Goal: Browse casually

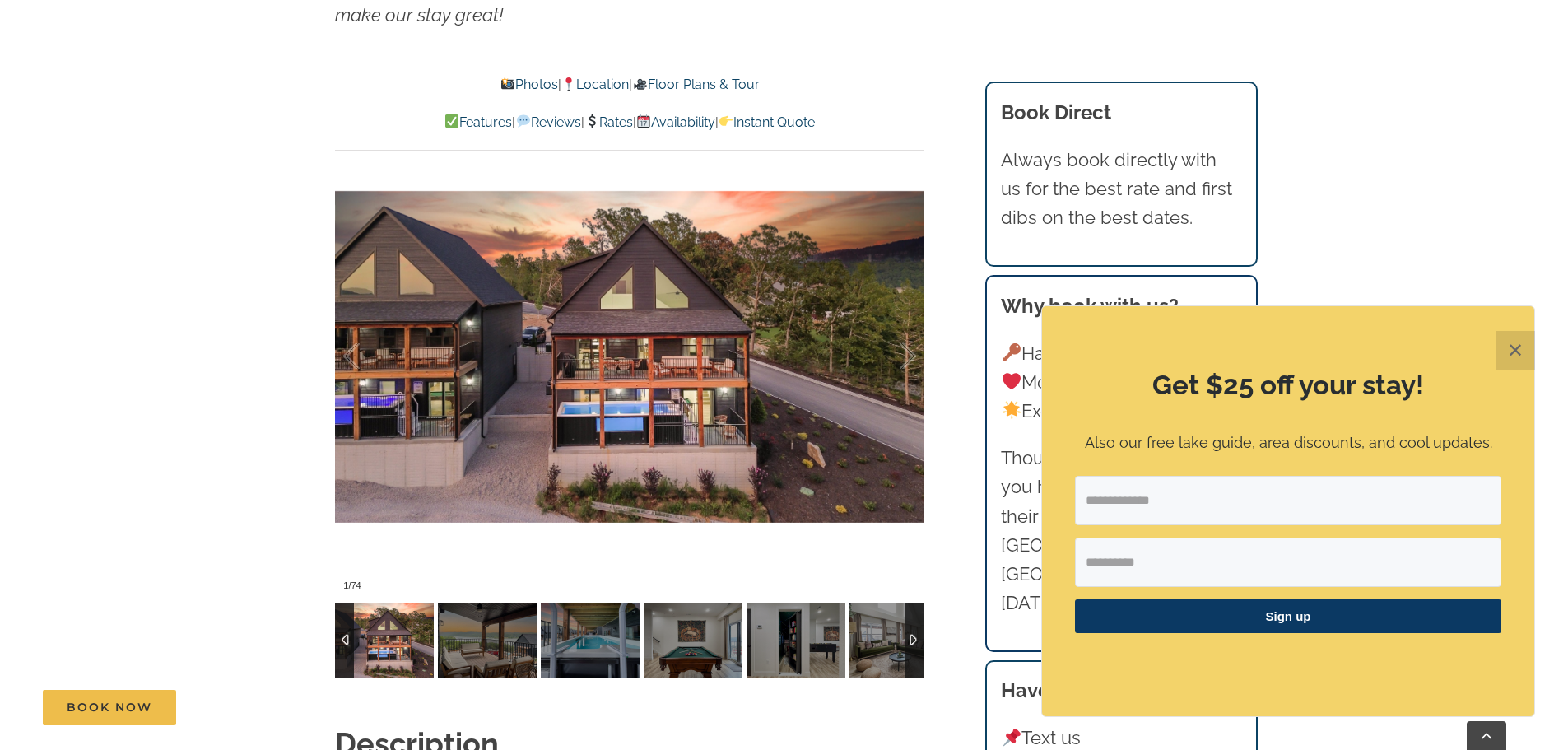
scroll to position [1399, 0]
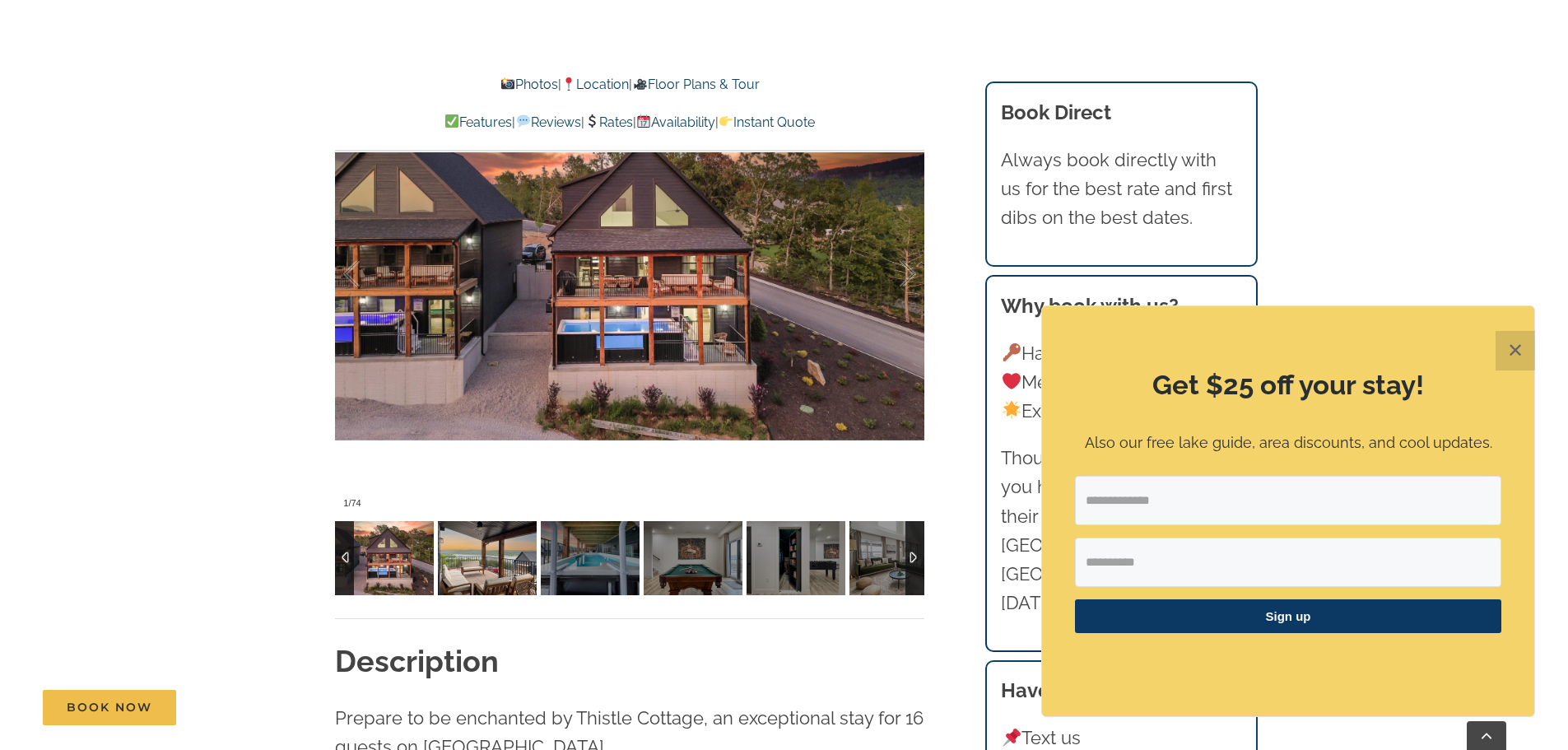
click at [496, 566] on img at bounding box center [487, 558] width 99 height 74
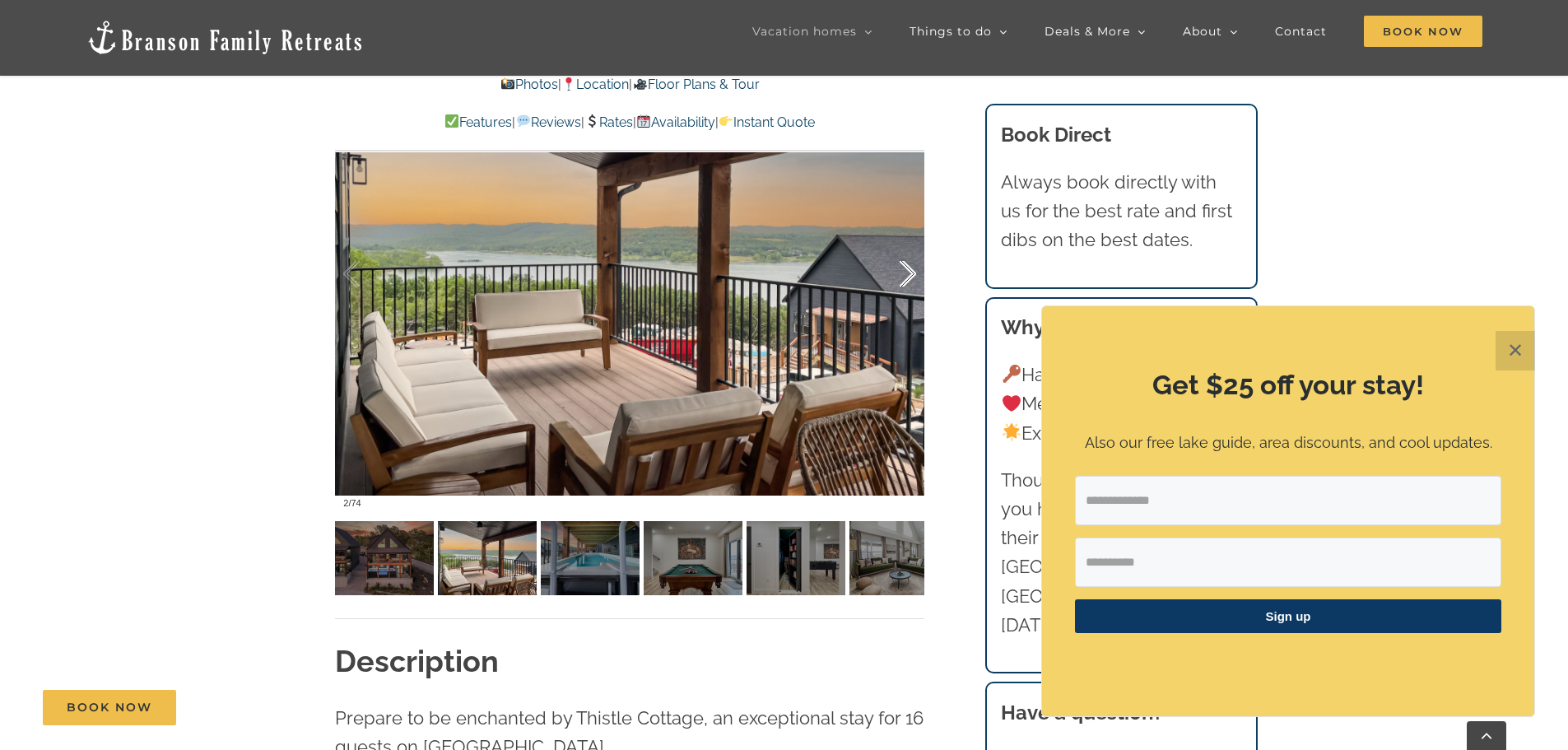
click at [902, 279] on div at bounding box center [890, 274] width 51 height 102
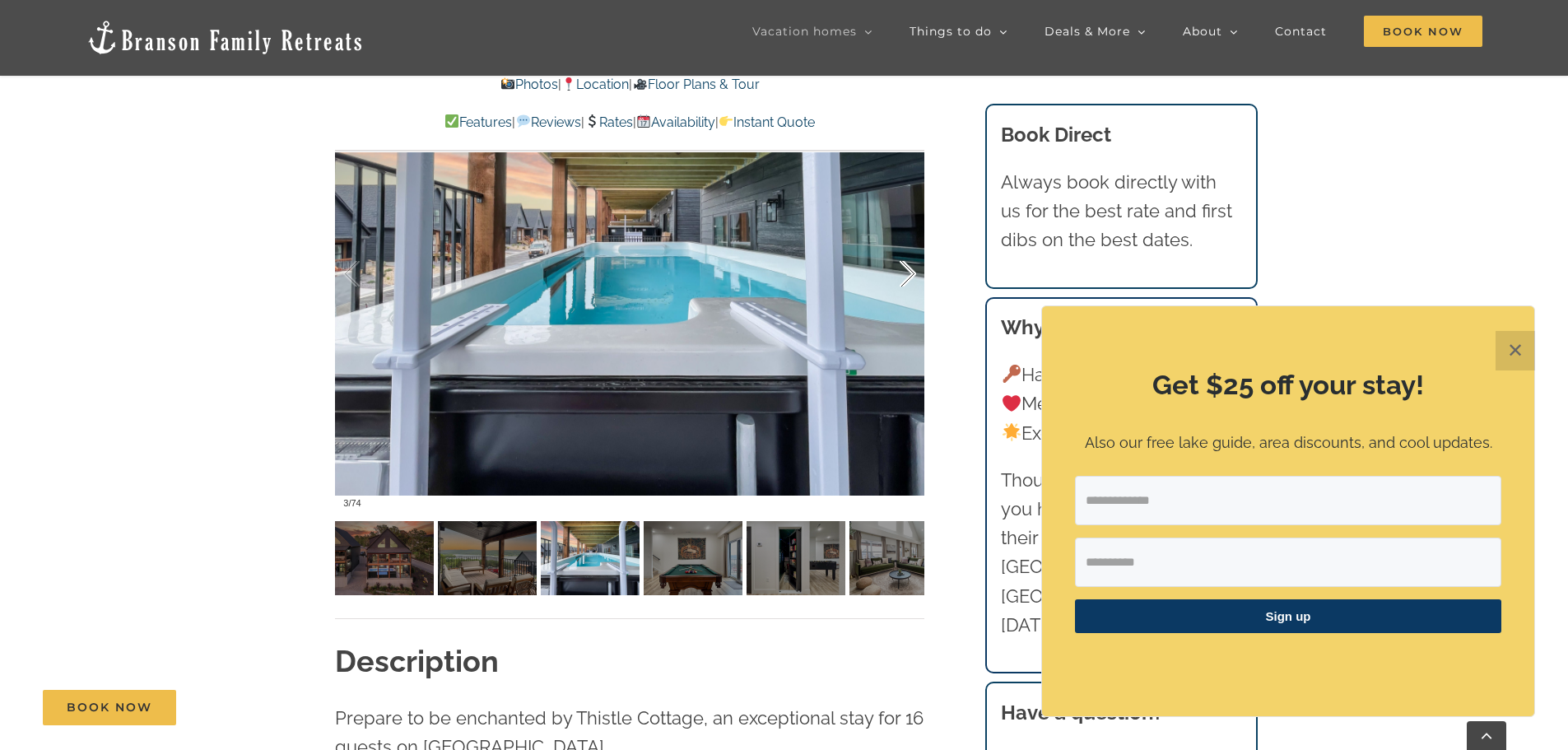
click at [902, 279] on div at bounding box center [890, 274] width 51 height 102
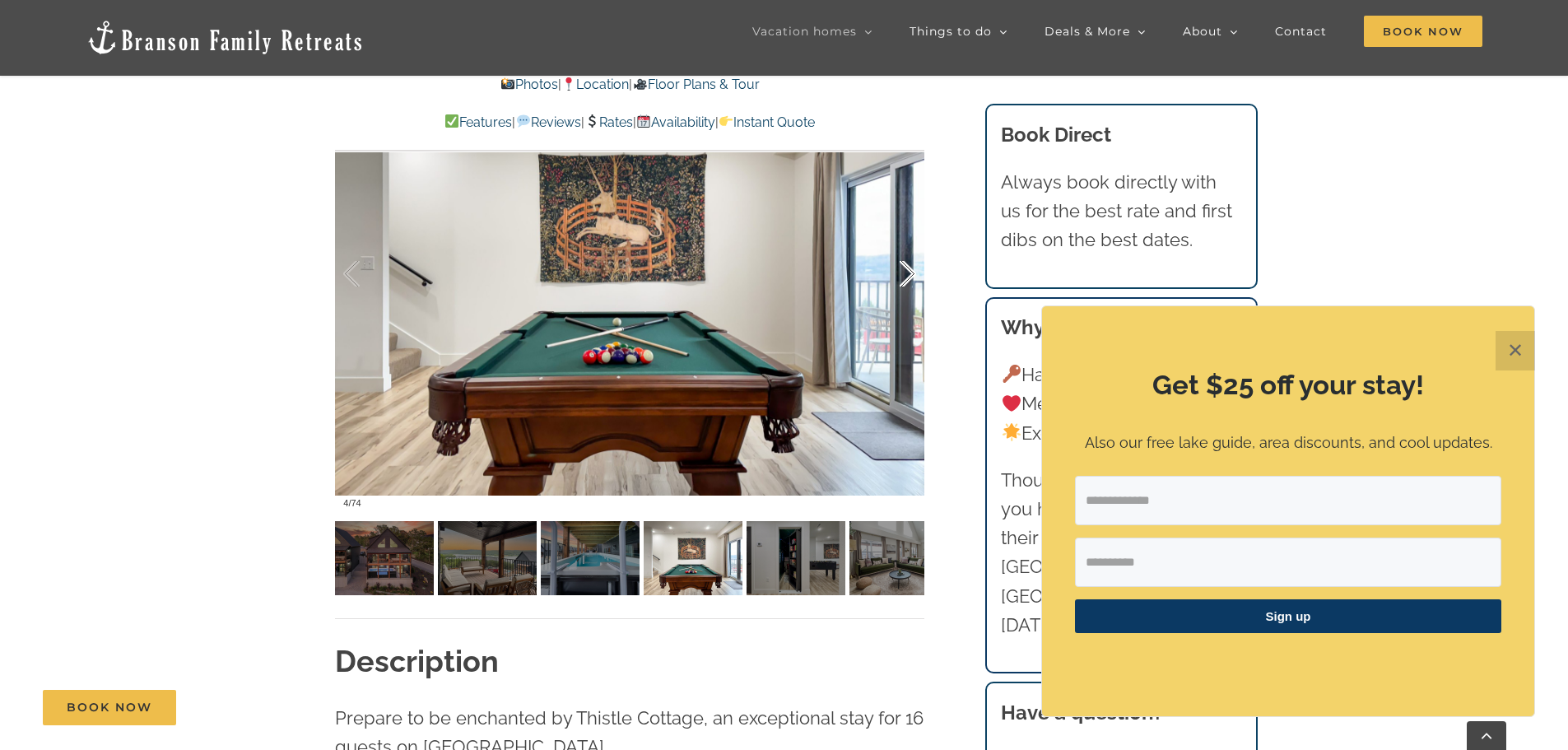
click at [902, 279] on div at bounding box center [890, 274] width 51 height 102
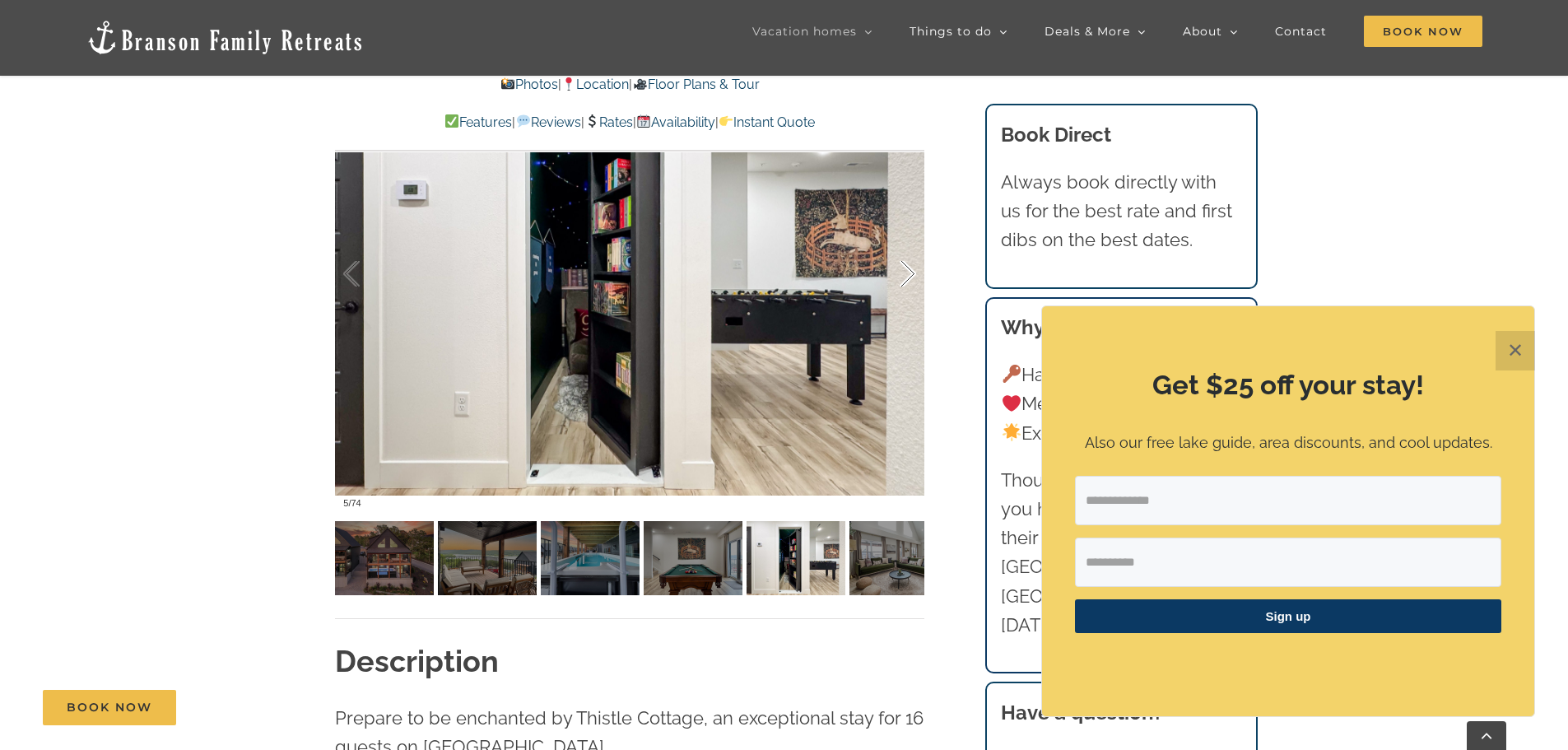
click at [902, 279] on div at bounding box center [890, 274] width 51 height 102
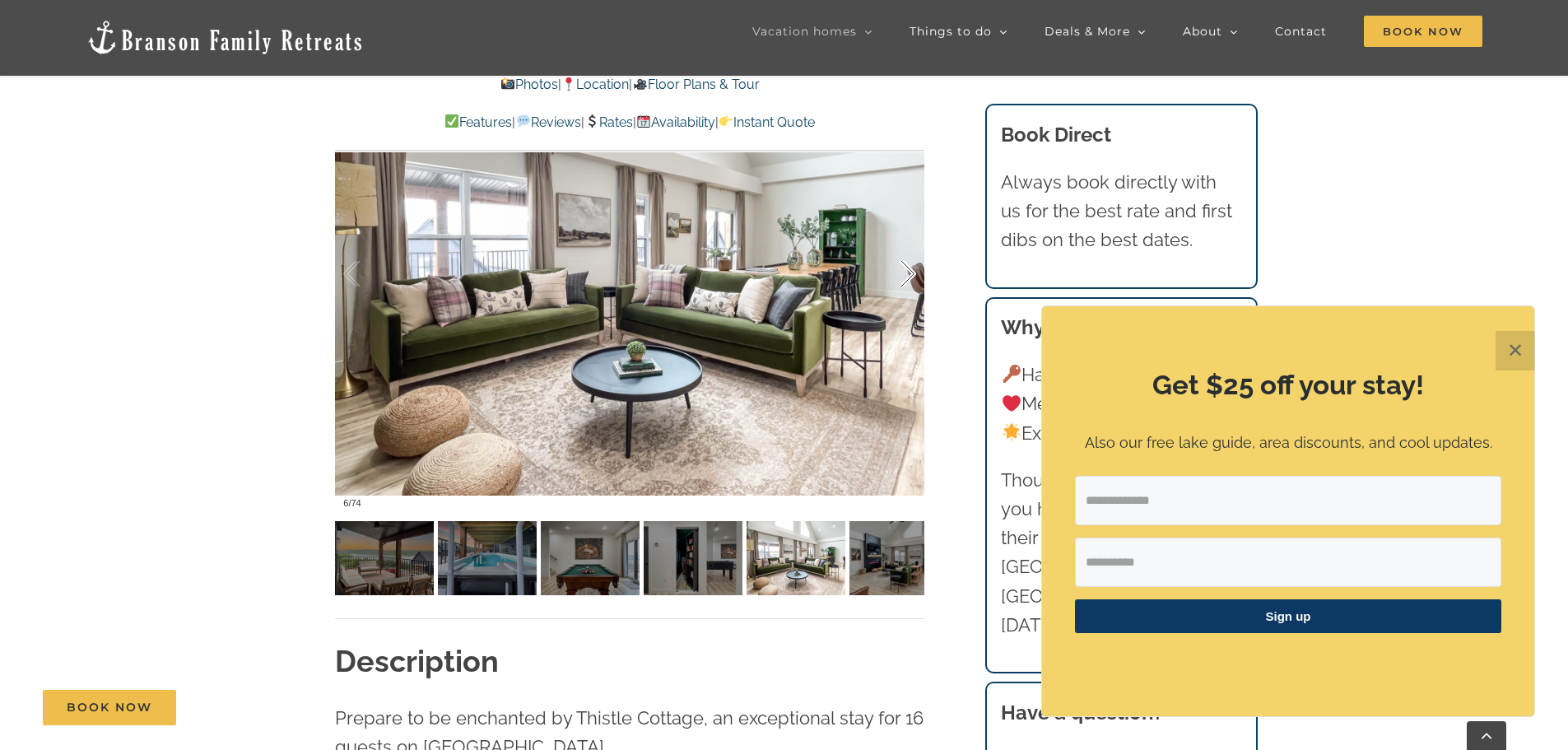
click at [902, 279] on div at bounding box center [890, 274] width 51 height 102
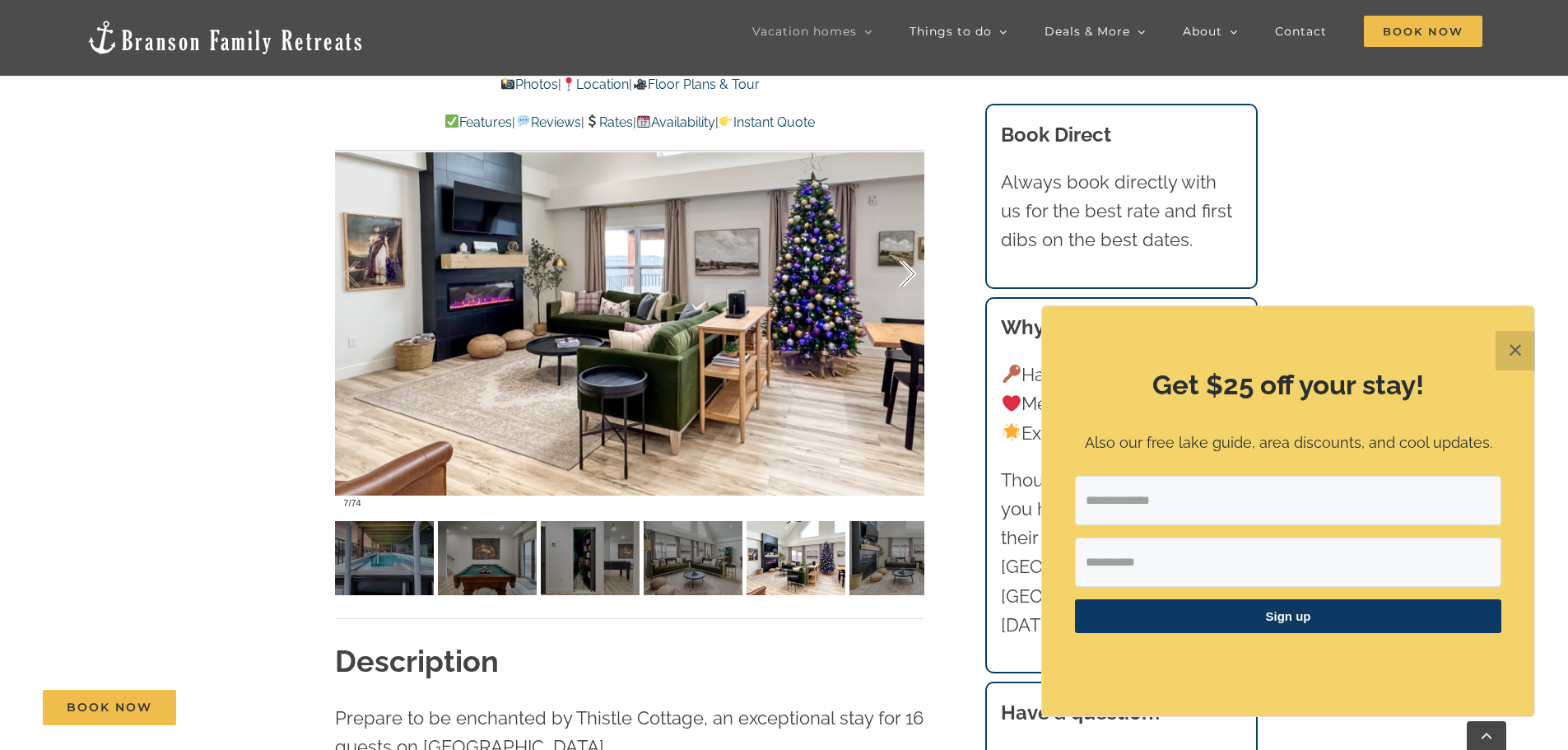
click at [902, 279] on div at bounding box center [890, 274] width 51 height 102
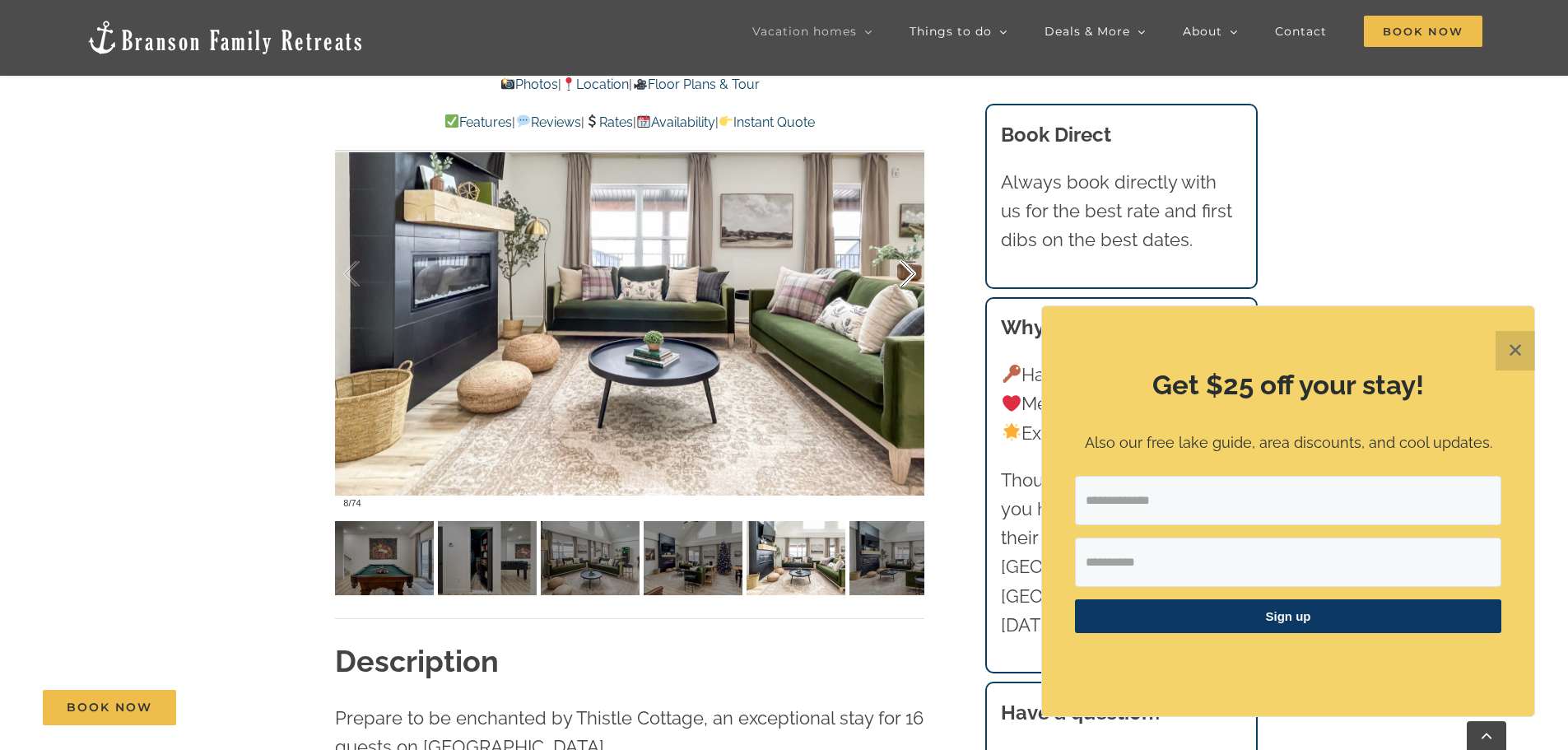
click at [902, 279] on div at bounding box center [890, 274] width 51 height 102
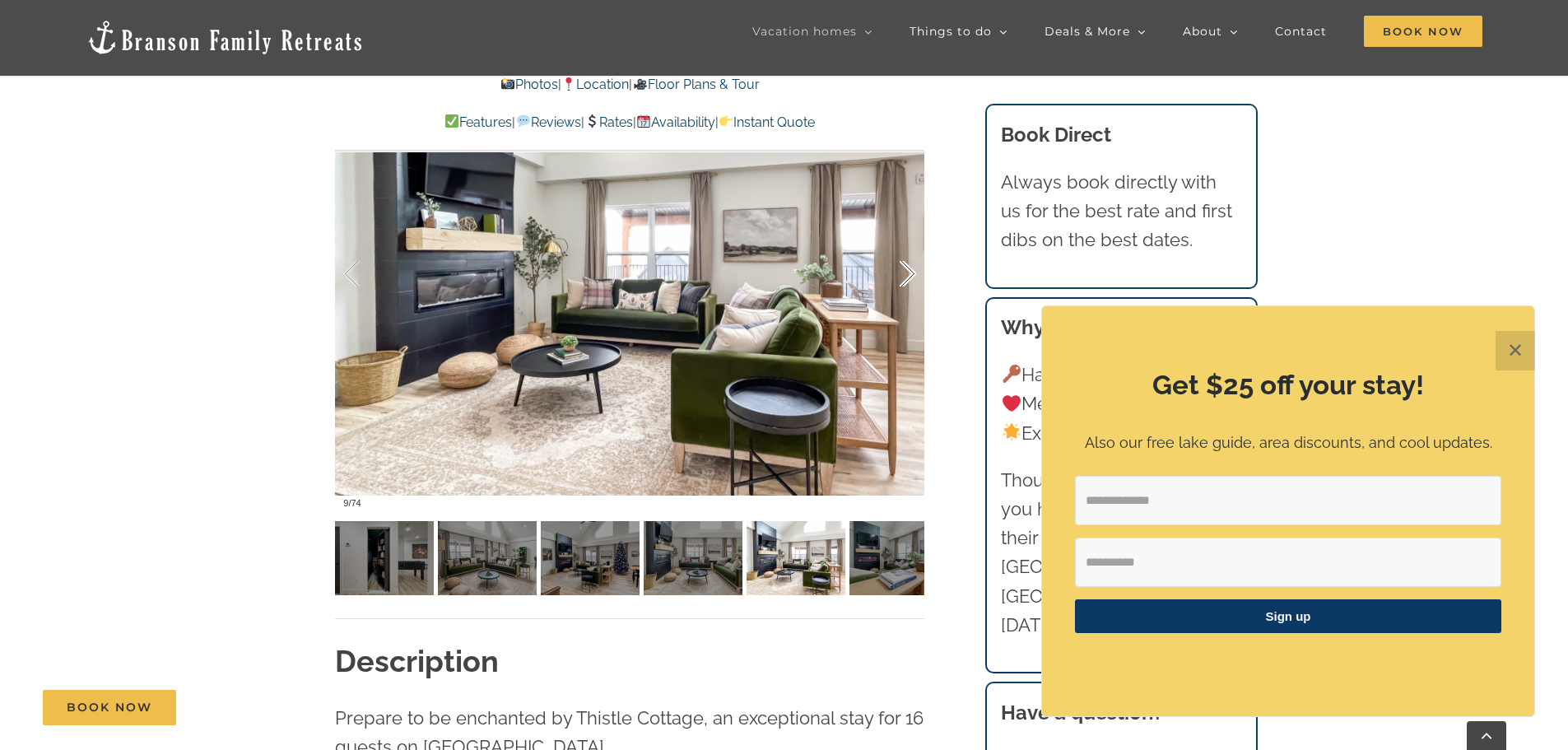
click at [902, 279] on div at bounding box center [890, 274] width 51 height 102
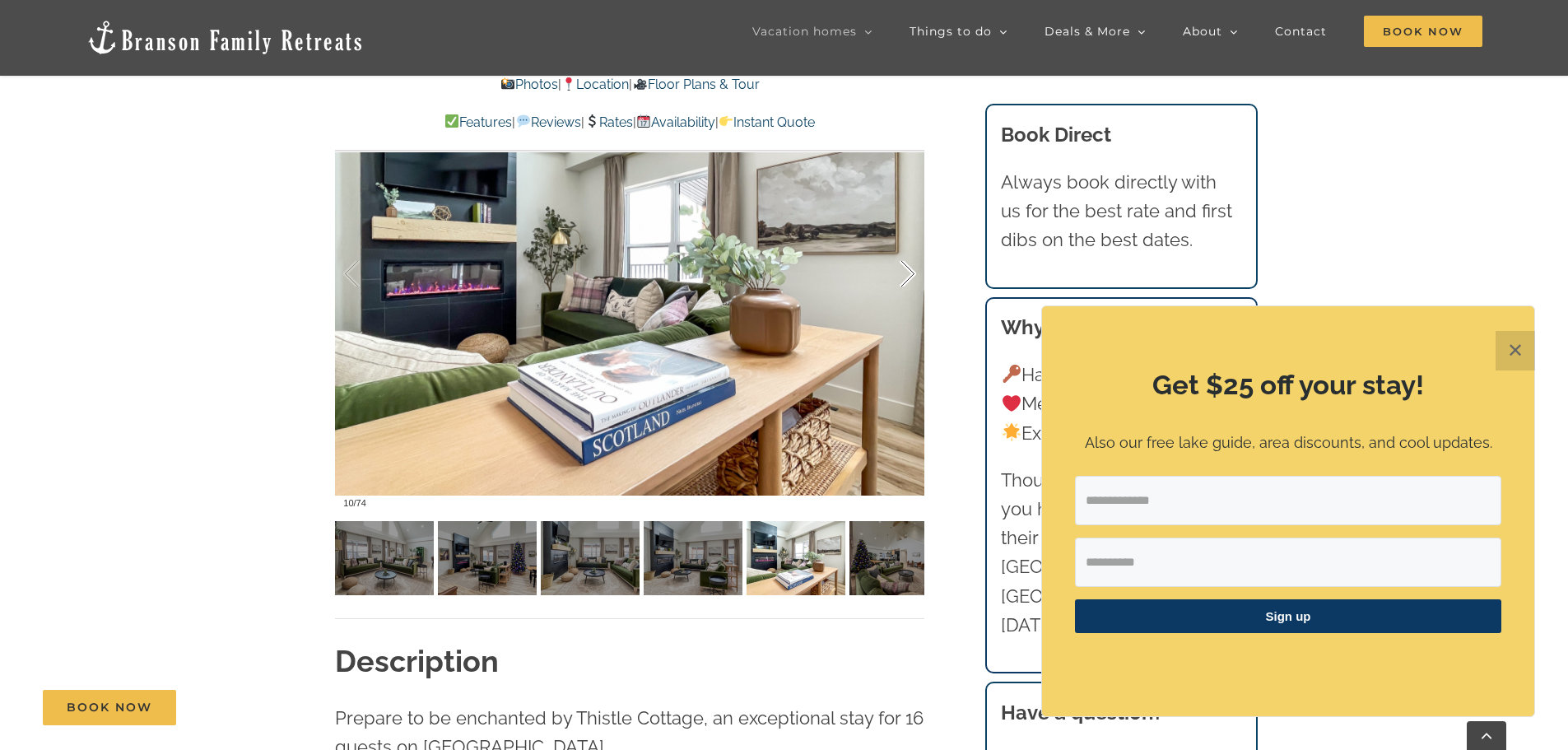
click at [902, 279] on div at bounding box center [890, 274] width 51 height 102
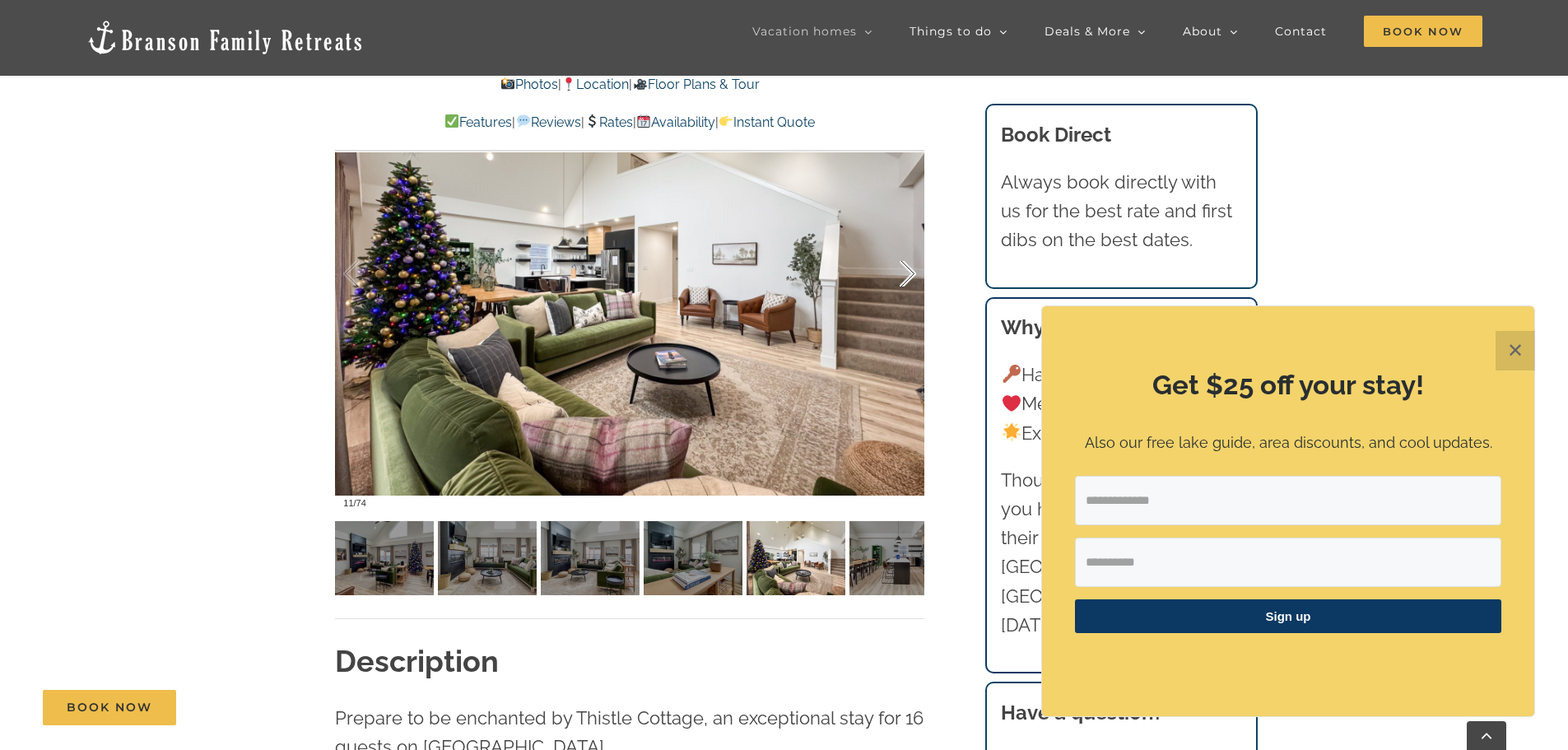
click at [902, 279] on div at bounding box center [890, 274] width 51 height 102
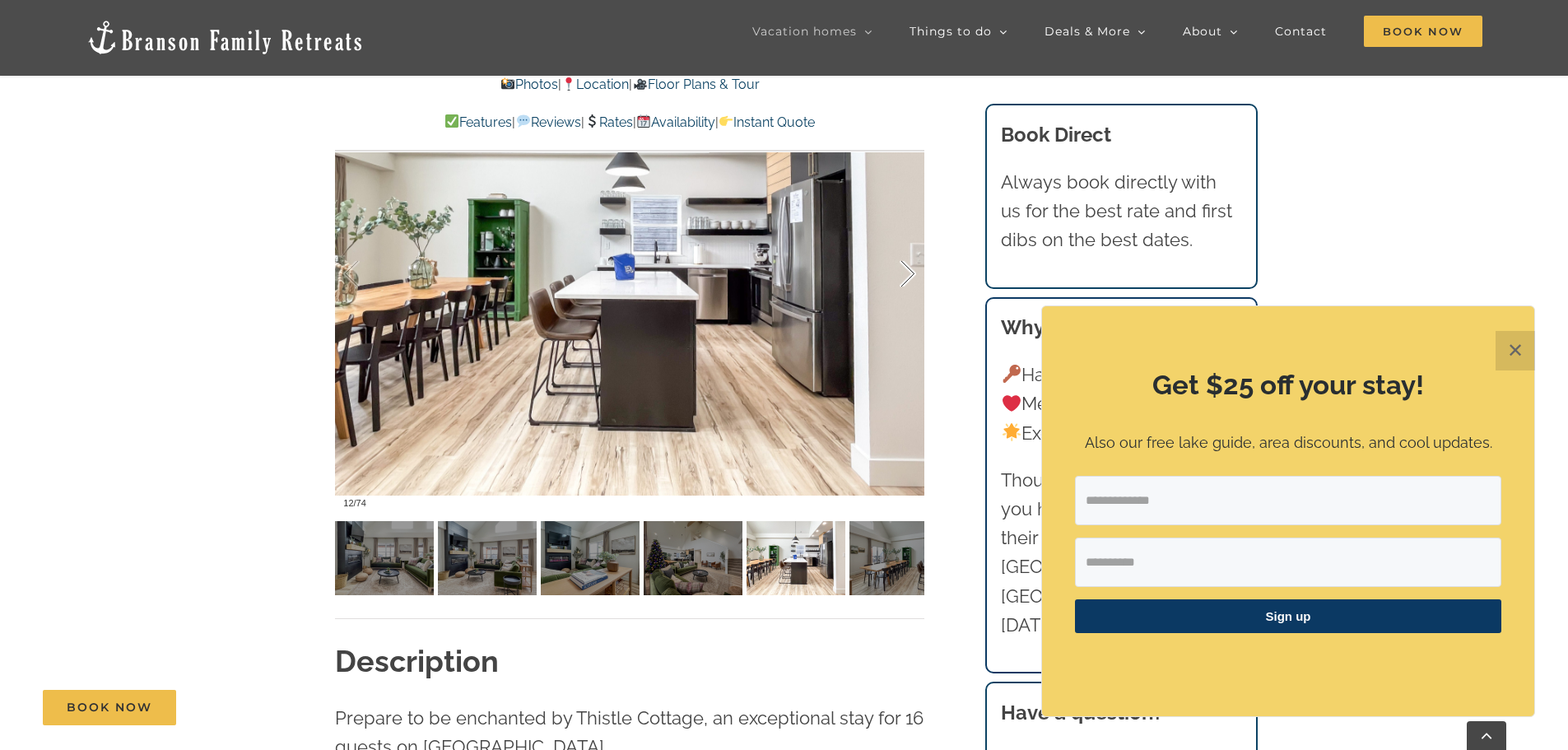
click at [902, 279] on div at bounding box center [890, 274] width 51 height 102
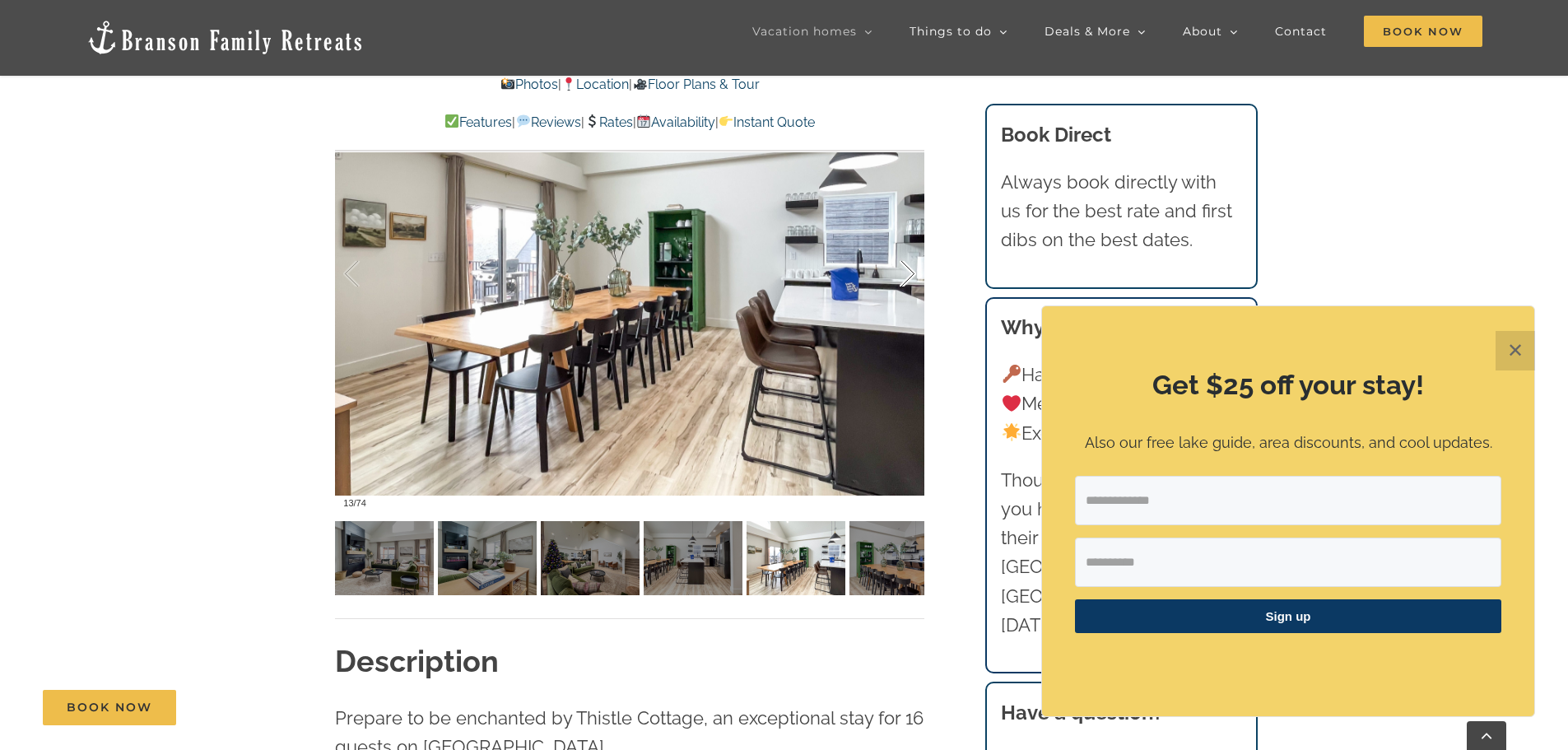
click at [902, 279] on div at bounding box center [890, 274] width 51 height 102
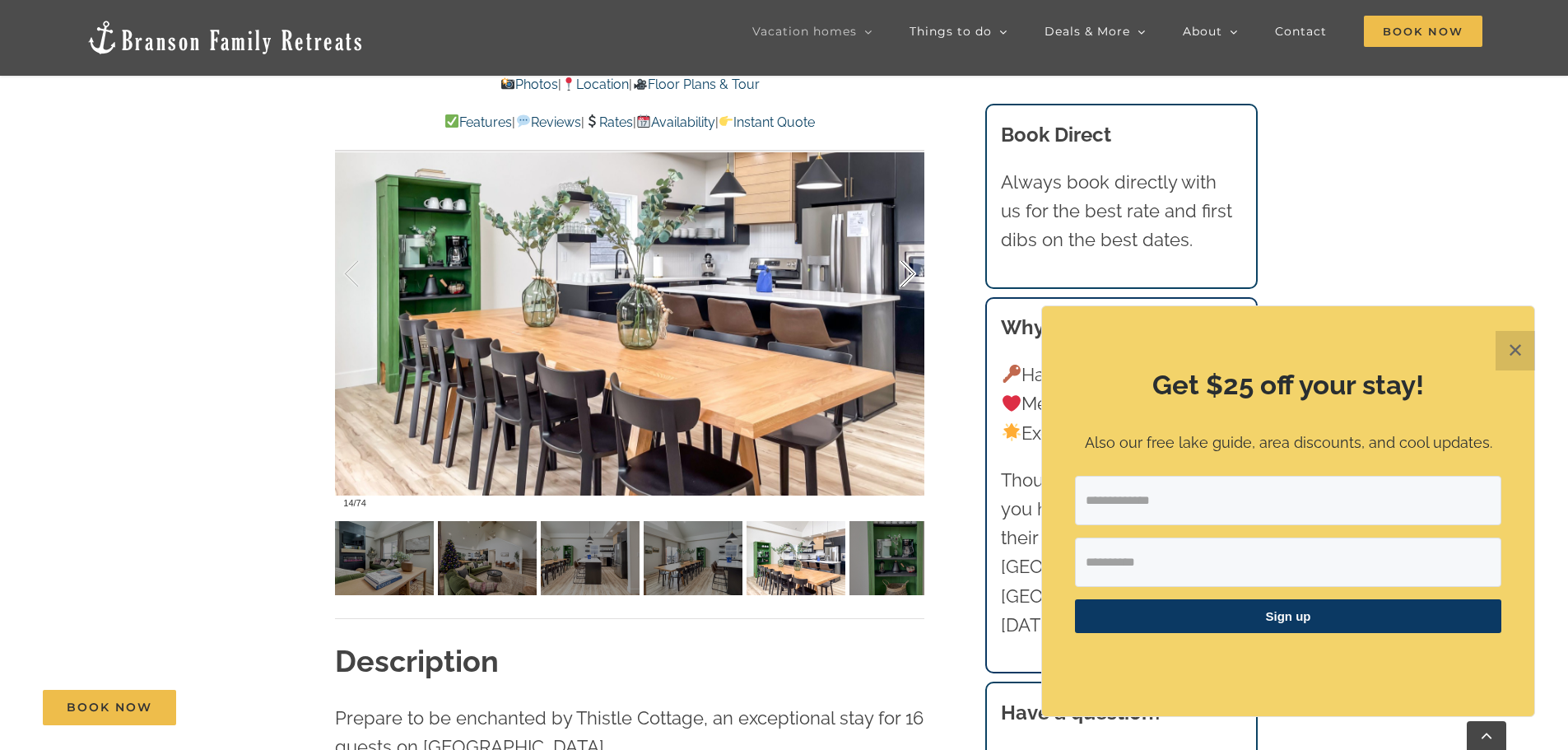
click at [902, 279] on div at bounding box center [890, 274] width 51 height 102
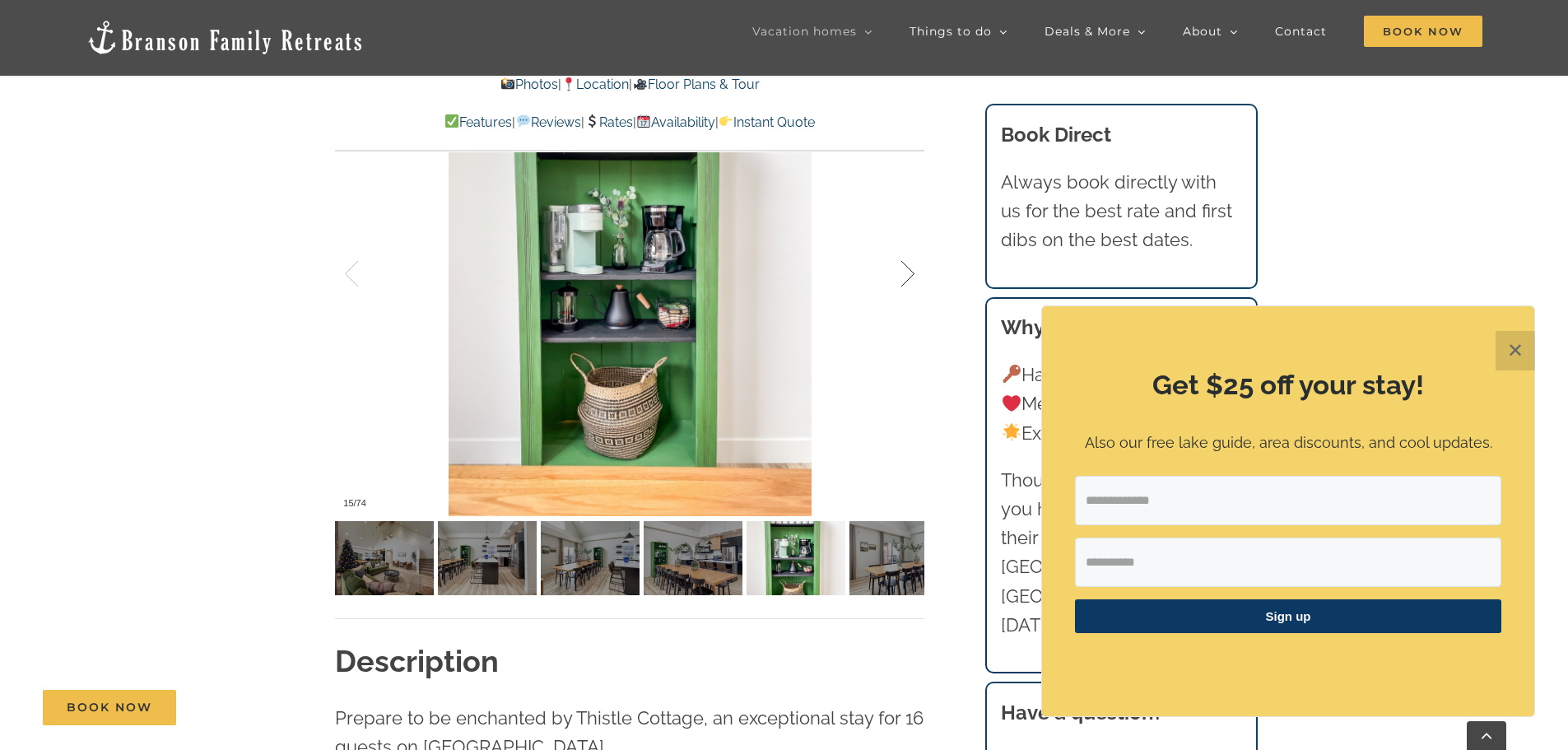
click at [902, 279] on div at bounding box center [890, 274] width 51 height 102
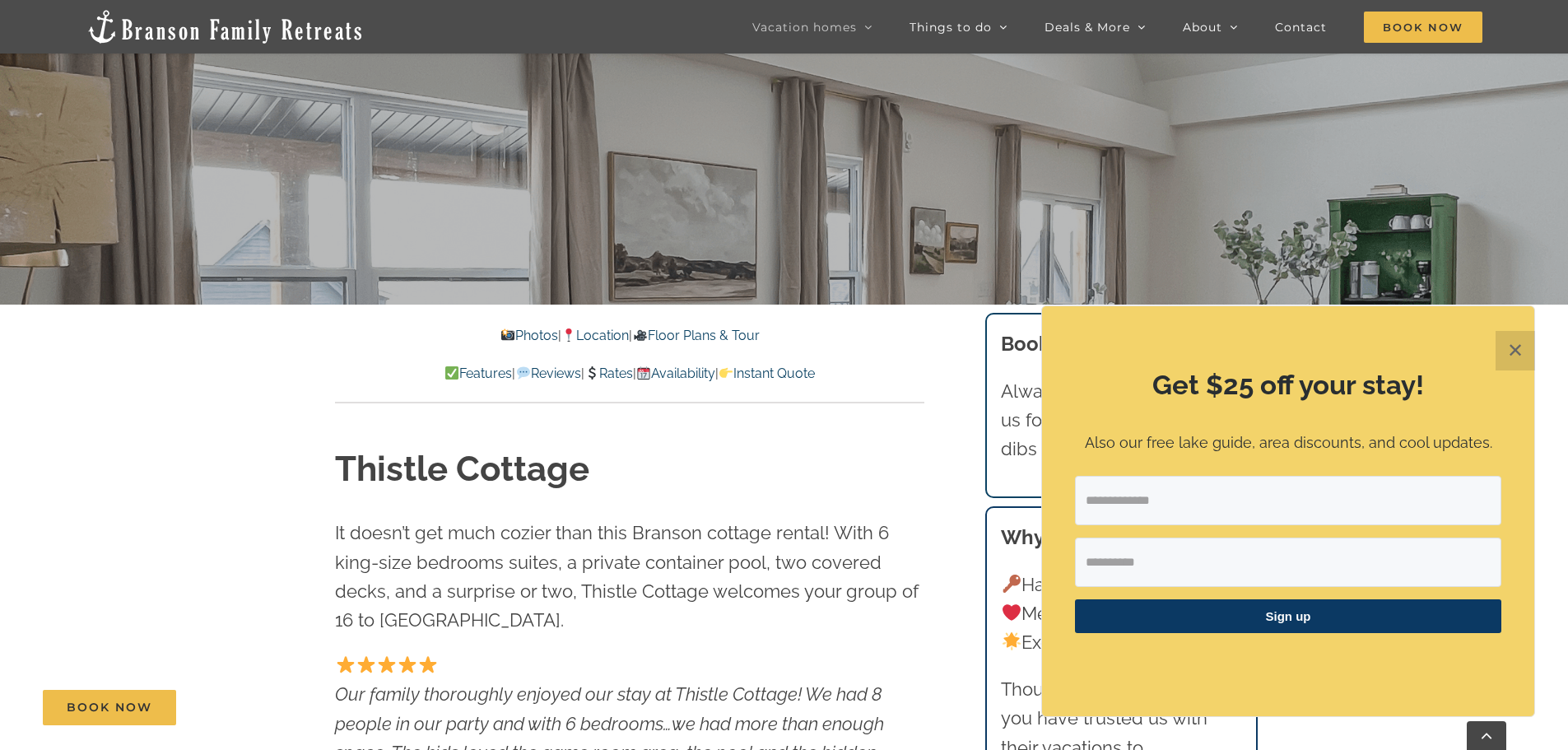
scroll to position [494, 0]
